Goal: Connect with others: Participate in discussion

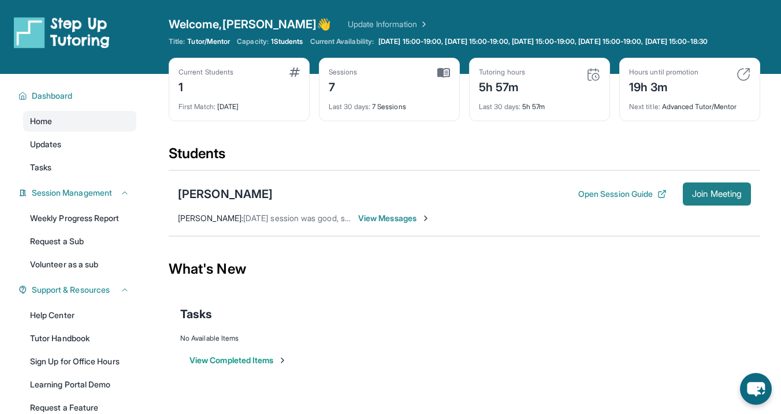
click at [726, 206] on button "Join Meeting" at bounding box center [717, 193] width 68 height 23
click at [49, 173] on span "Tasks" at bounding box center [40, 168] width 21 height 12
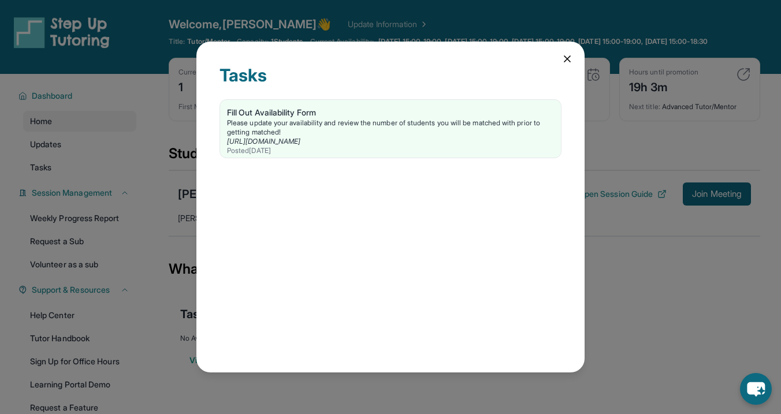
click at [571, 55] on icon at bounding box center [567, 59] width 12 height 12
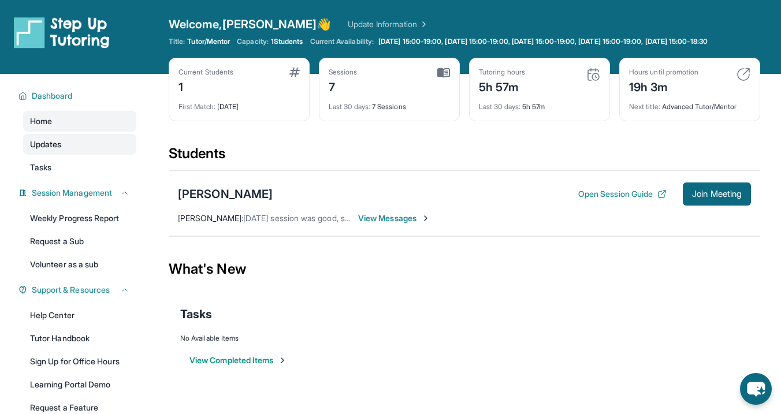
click at [61, 150] on span "Updates" at bounding box center [46, 145] width 32 height 12
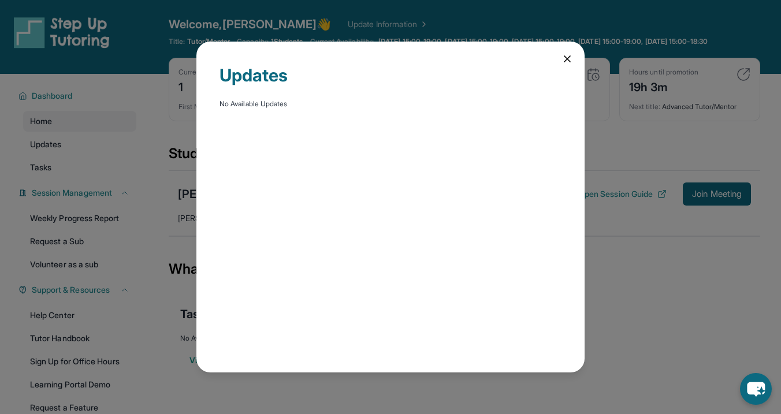
click at [569, 58] on icon at bounding box center [567, 59] width 12 height 12
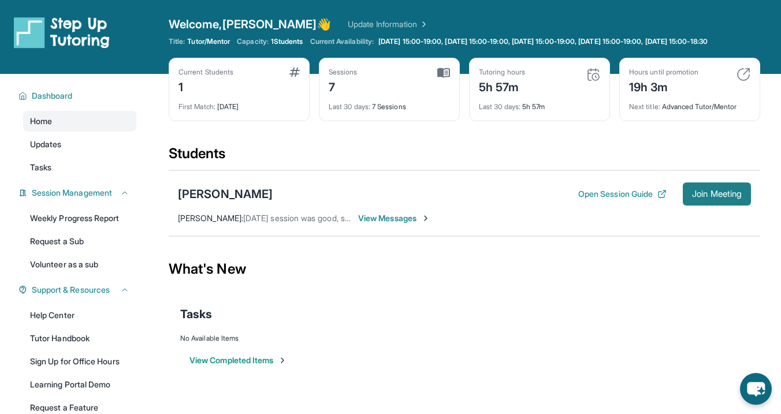
click at [703, 198] on span "Join Meeting" at bounding box center [717, 194] width 50 height 7
click at [605, 200] on button "Open Session Guide" at bounding box center [622, 194] width 88 height 12
